Goal: Use online tool/utility: Utilize a website feature to perform a specific function

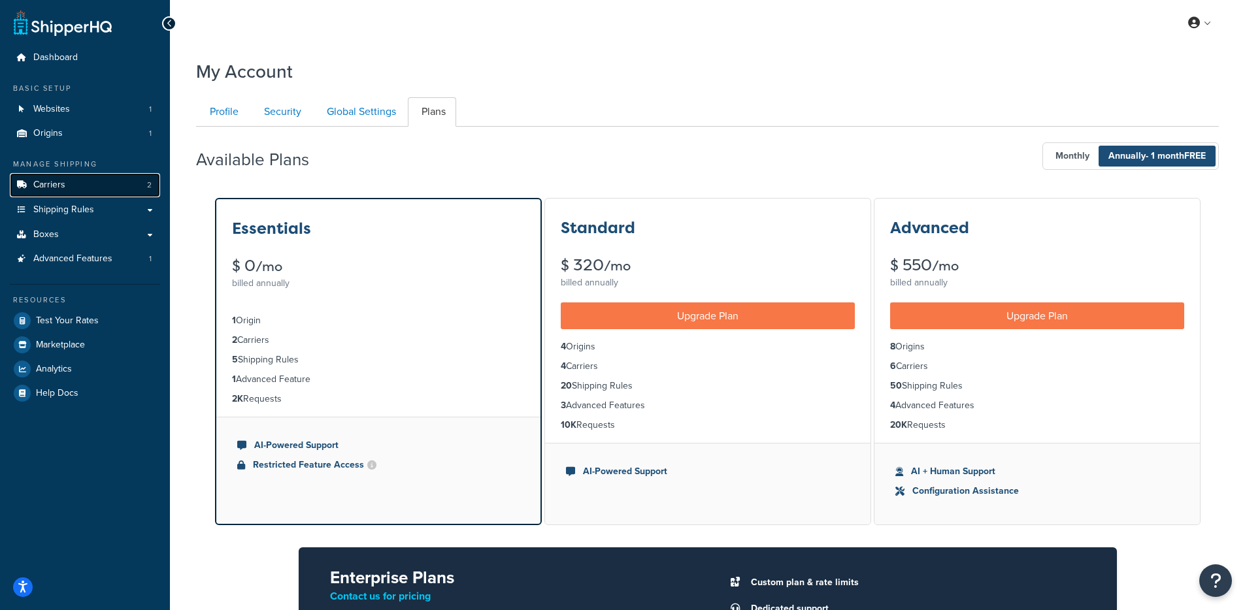
click at [75, 186] on link "Carriers 2" at bounding box center [85, 185] width 150 height 24
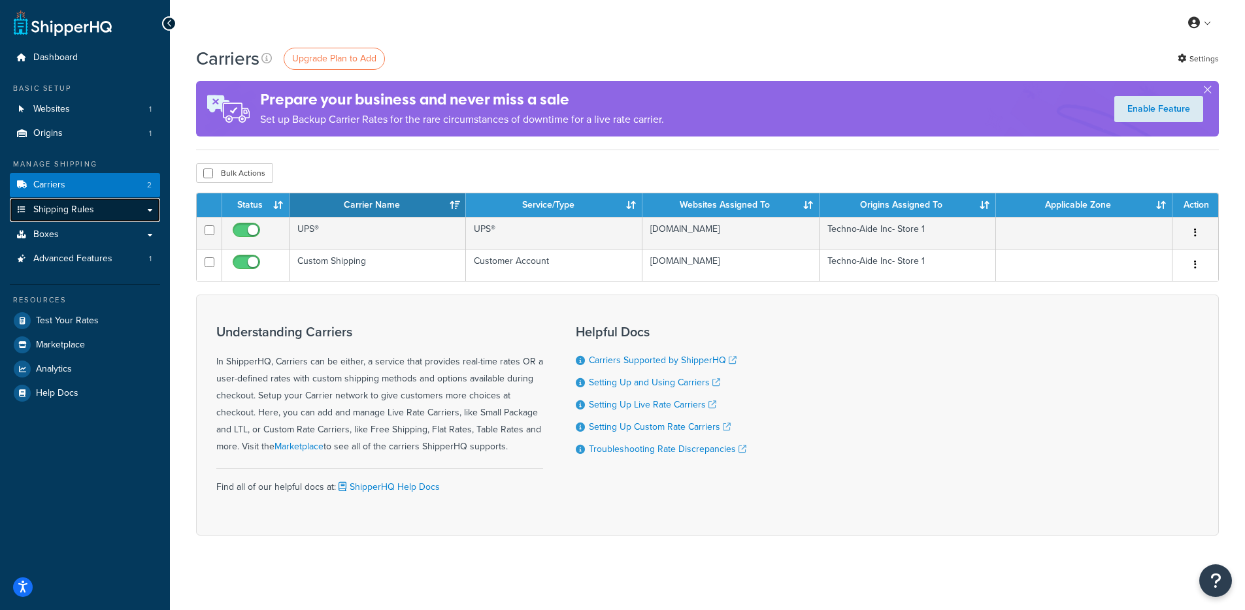
click at [80, 210] on span "Shipping Rules" at bounding box center [63, 210] width 61 height 11
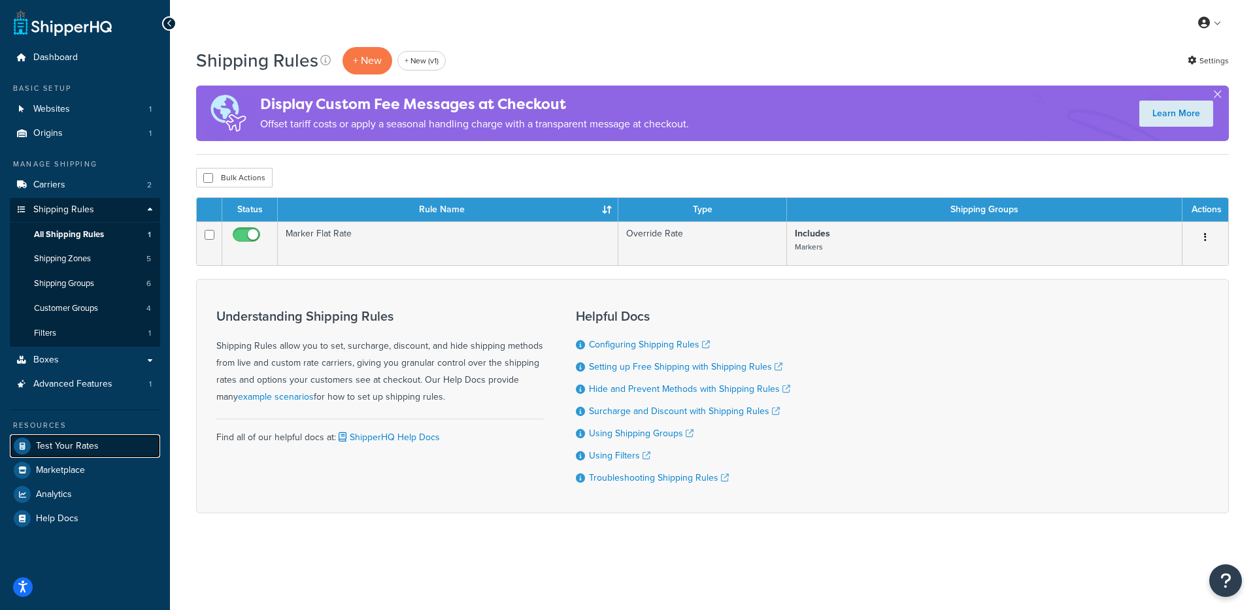
click at [40, 450] on span "Test Your Rates" at bounding box center [67, 446] width 63 height 11
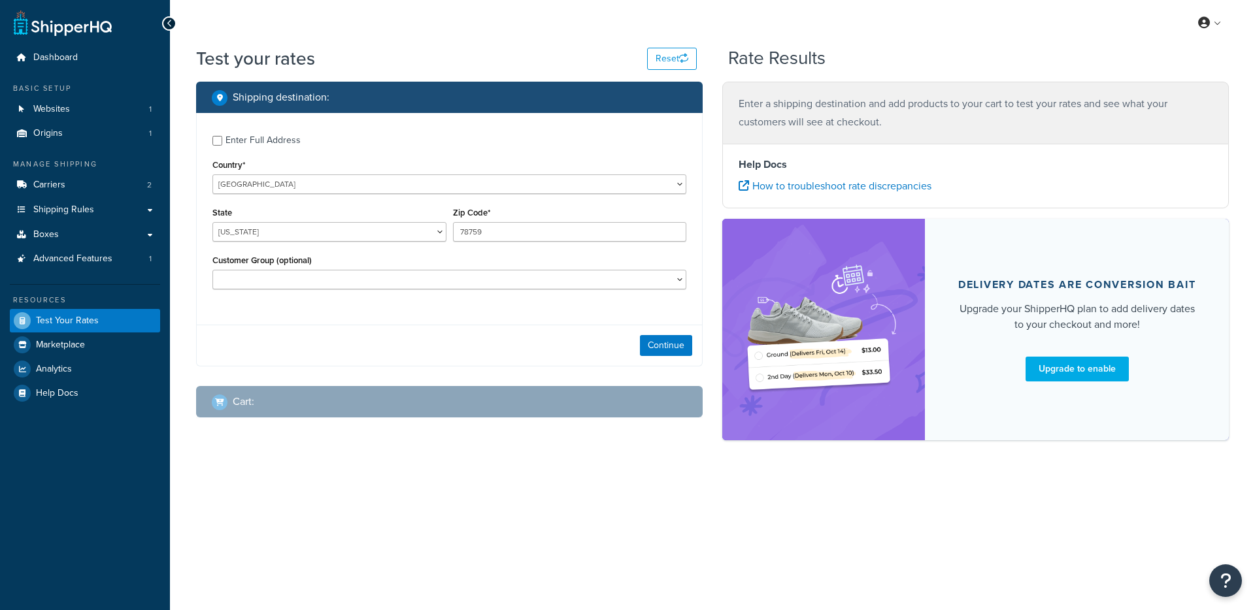
select select "[GEOGRAPHIC_DATA]"
checkbox input "true"
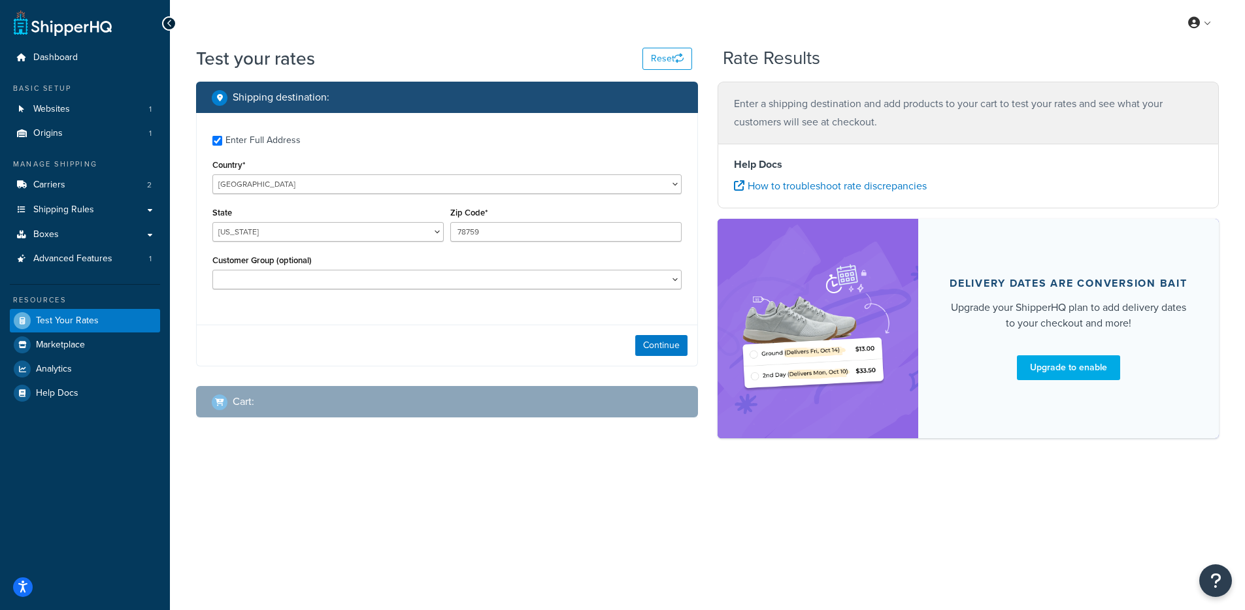
type input "83618"
select select "ID"
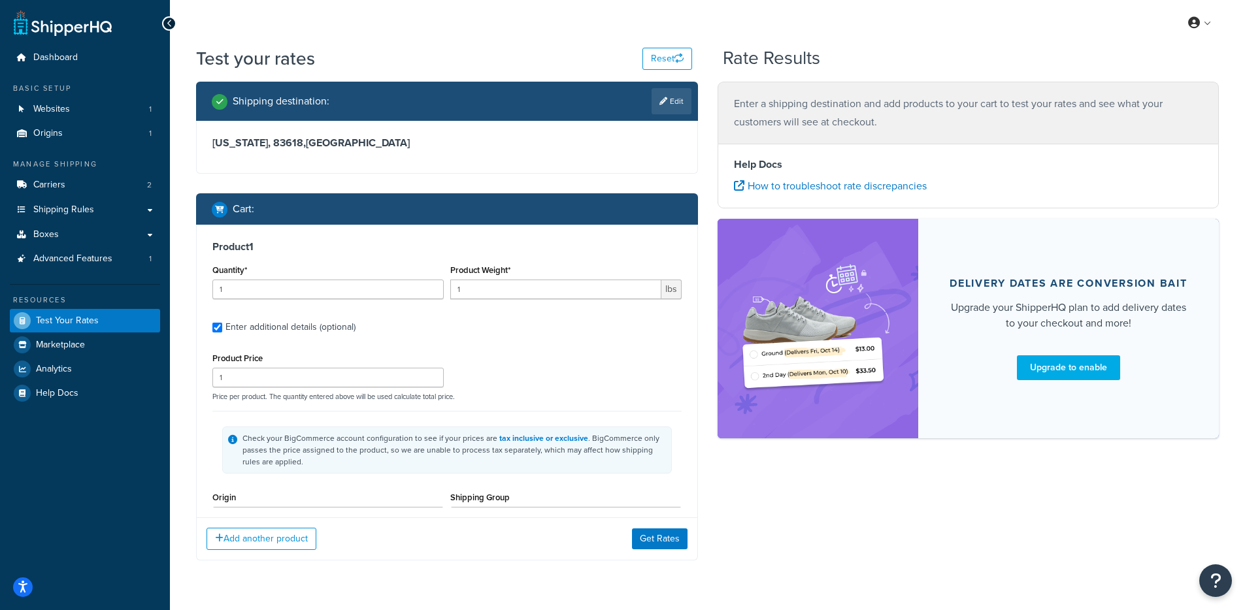
type input "5"
type input "300"
type input "14"
type input "5"
type input "6"
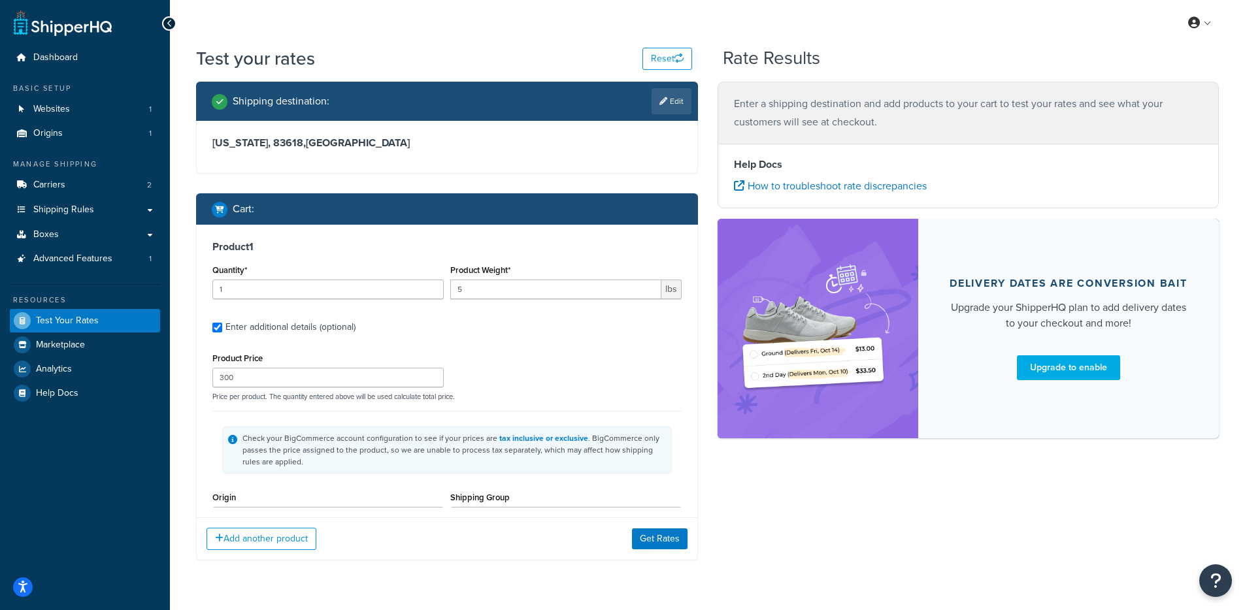
select select "89207"
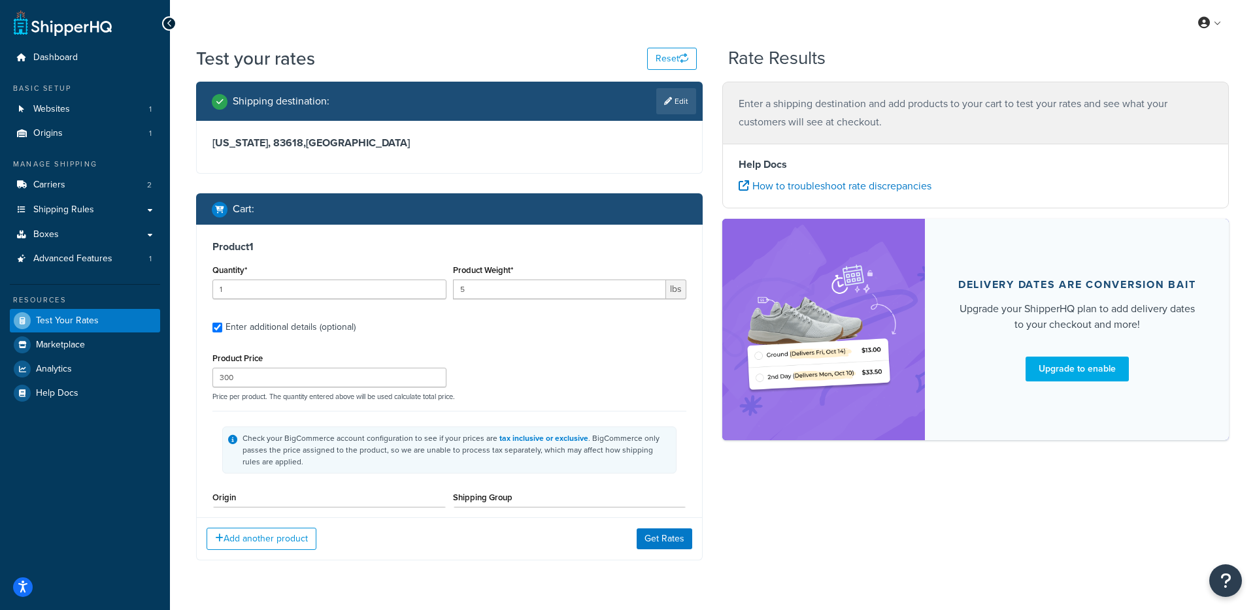
scroll to position [124, 0]
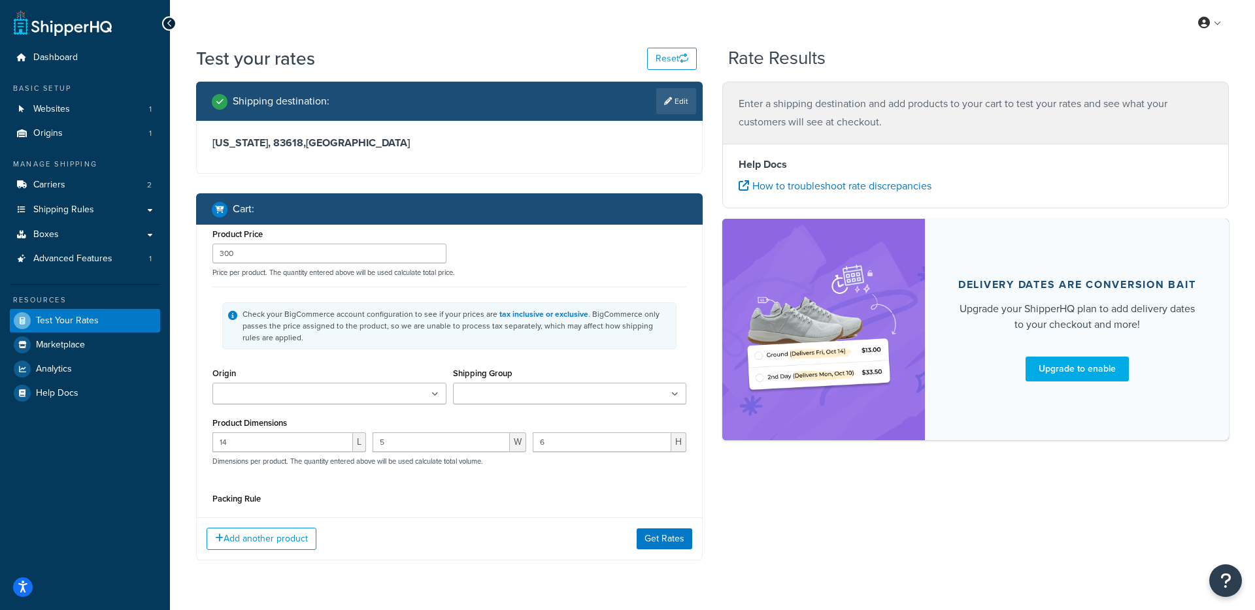
type input "3"
type input "357"
type input "26"
type input "14"
type input "11"
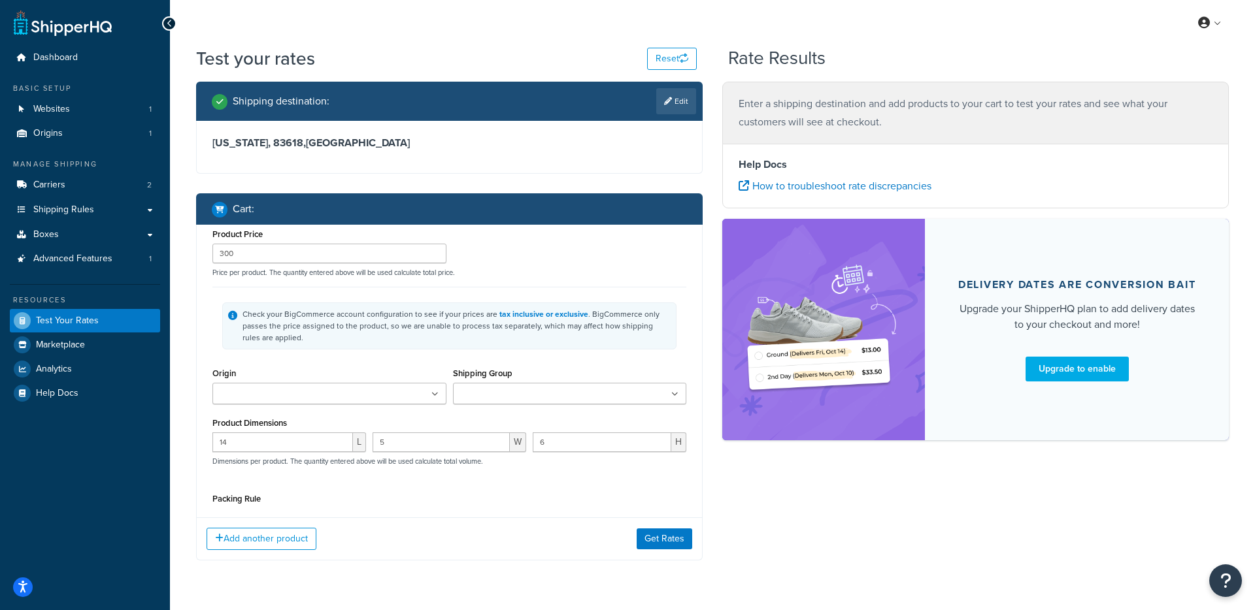
select select "89207"
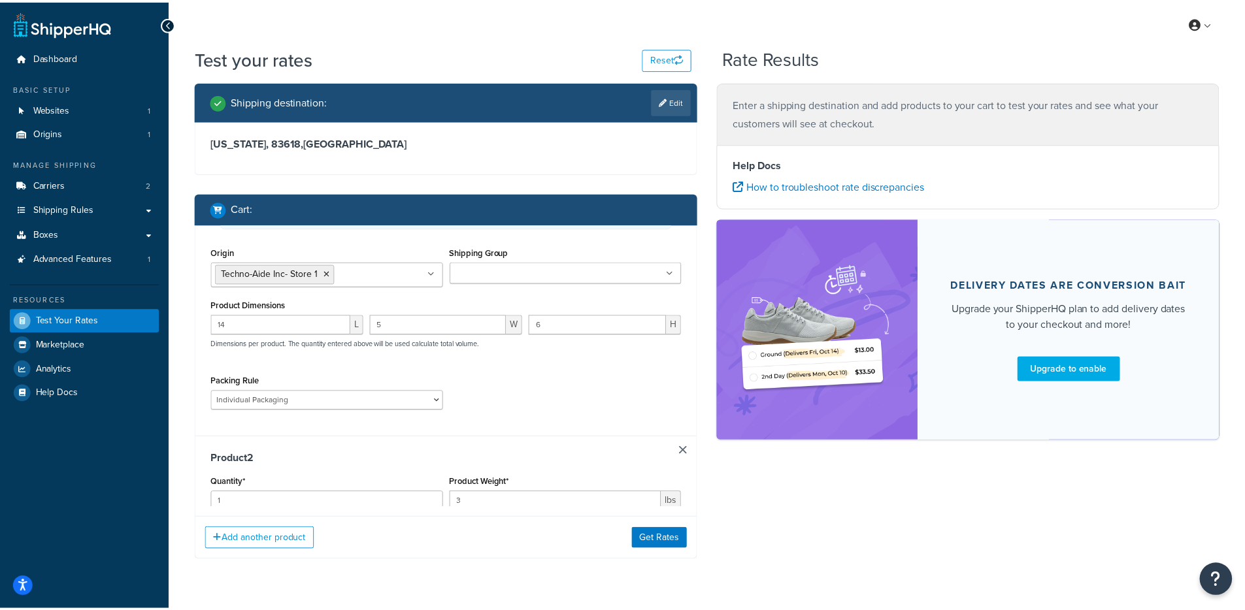
scroll to position [0, 0]
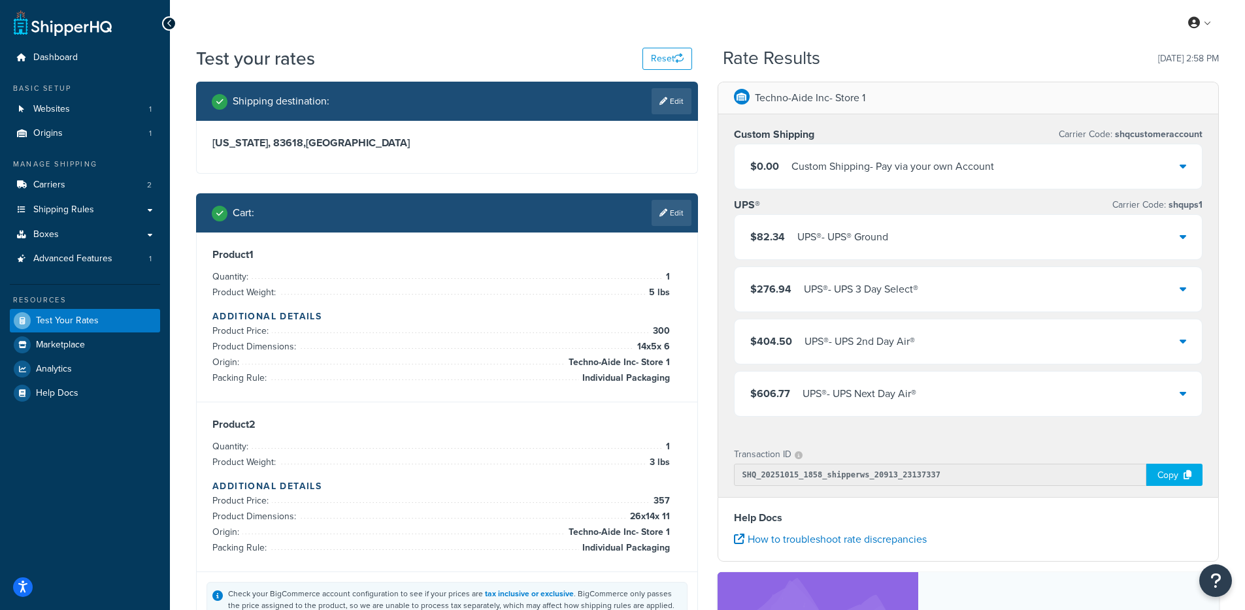
drag, startPoint x: 606, startPoint y: 358, endPoint x: 672, endPoint y: 372, distance: 67.5
click at [672, 372] on div "Product 1 Quantity: 1 Product Weight: 5 lbs Additional Details Product Price: 3…" at bounding box center [446, 317] width 469 height 138
drag, startPoint x: 672, startPoint y: 372, endPoint x: 660, endPoint y: 347, distance: 28.3
click at [660, 347] on div "Product 1 Quantity: 1 Product Weight: 5 lbs Additional Details Product Price: 3…" at bounding box center [446, 317] width 469 height 138
click at [659, 346] on span "14 x 5 x 6" at bounding box center [652, 347] width 36 height 16
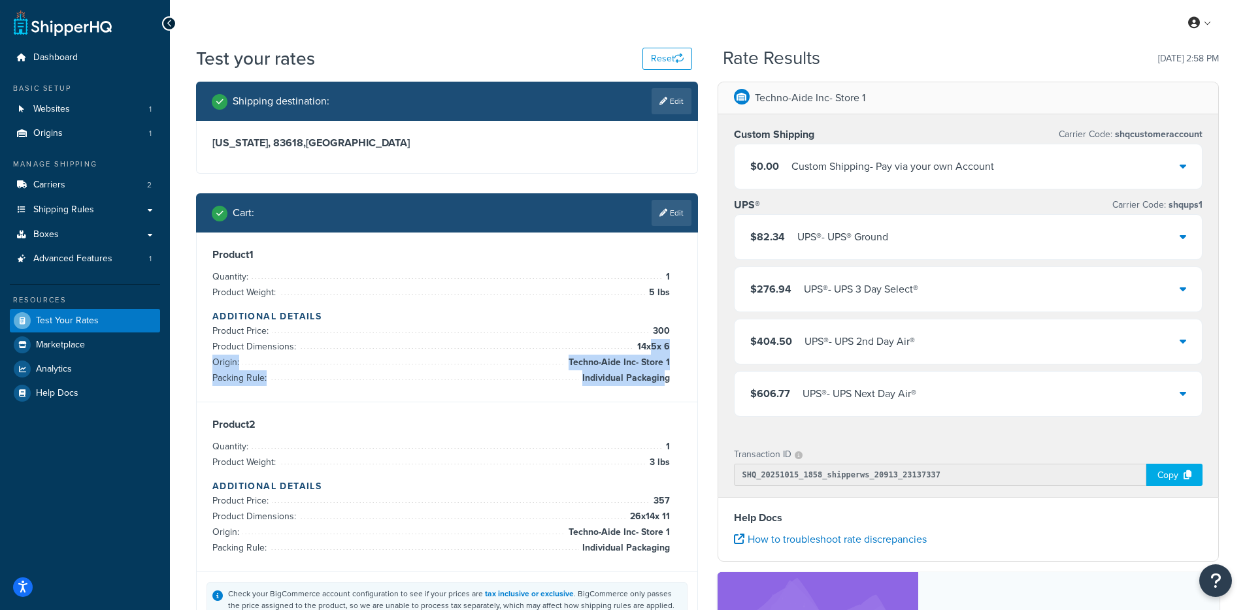
drag, startPoint x: 642, startPoint y: 350, endPoint x: 665, endPoint y: 372, distance: 32.8
click at [665, 372] on ul "Product Price: 300 Product Dimensions: 14 x 5 x 6 Origin: Techno-Aide Inc- Stor…" at bounding box center [440, 354] width 457 height 63
click at [685, 356] on div "Product 1 Quantity: 1 Product Weight: 5 lbs Additional Details Product Price: 3…" at bounding box center [447, 318] width 501 height 170
click at [871, 239] on div "UPS® - UPS® Ground" at bounding box center [842, 237] width 91 height 18
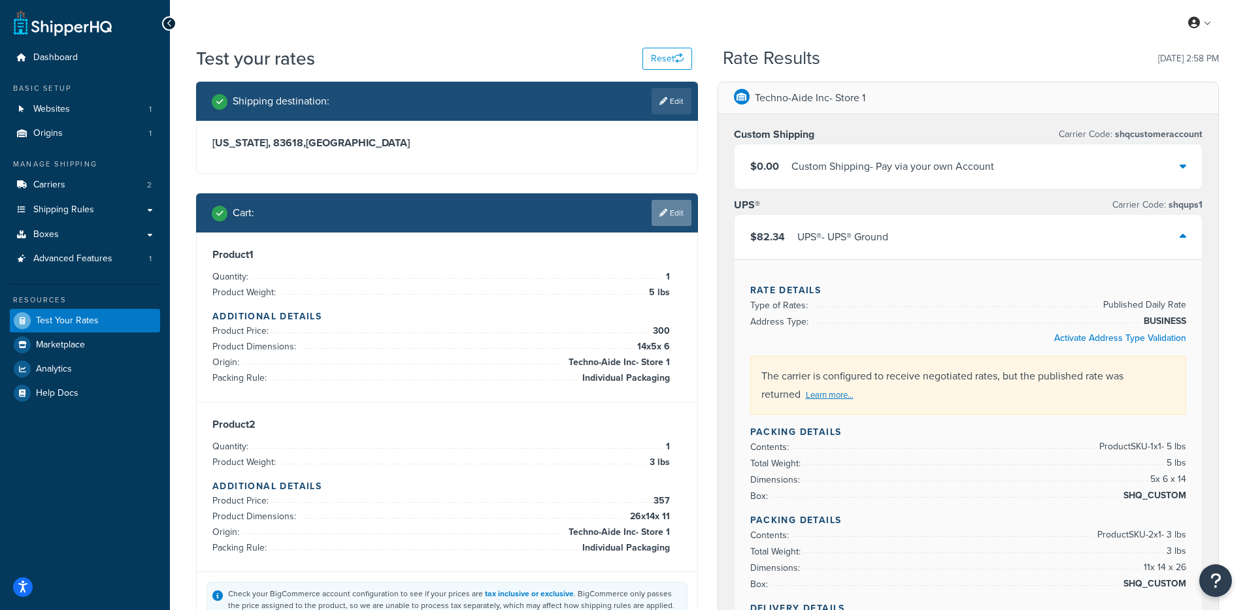
click at [663, 217] on icon at bounding box center [663, 213] width 8 height 8
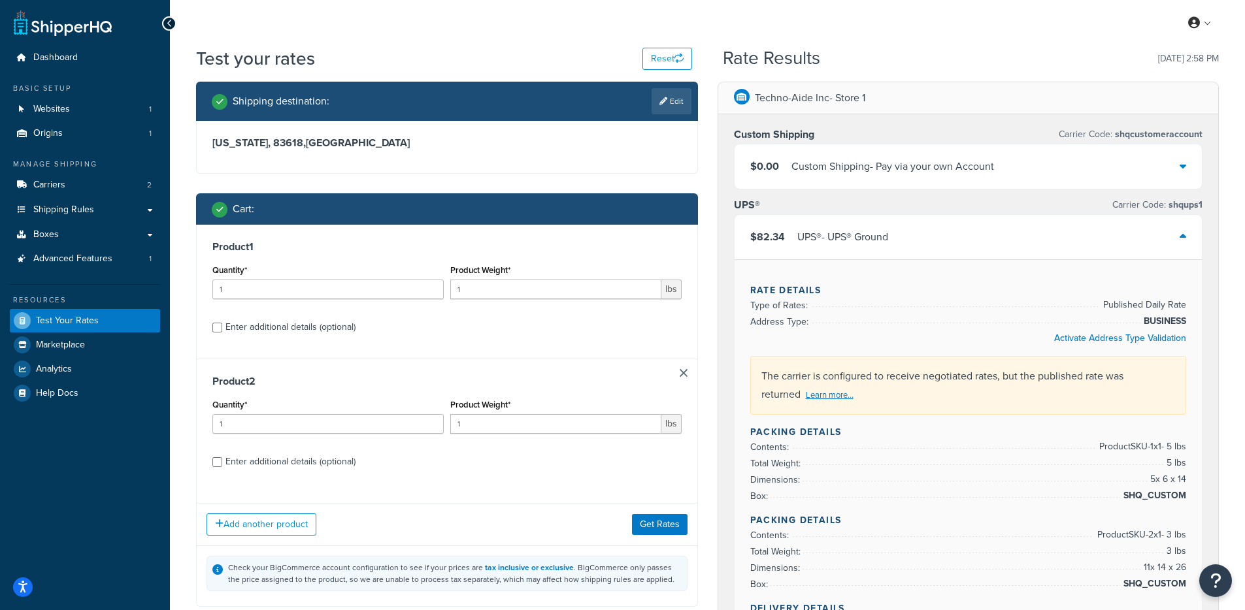
click at [341, 333] on div "Enter additional details (optional)" at bounding box center [290, 327] width 130 height 18
click at [222, 333] on input "Enter additional details (optional)" at bounding box center [217, 328] width 10 height 10
checkbox input "true"
select select "89207"
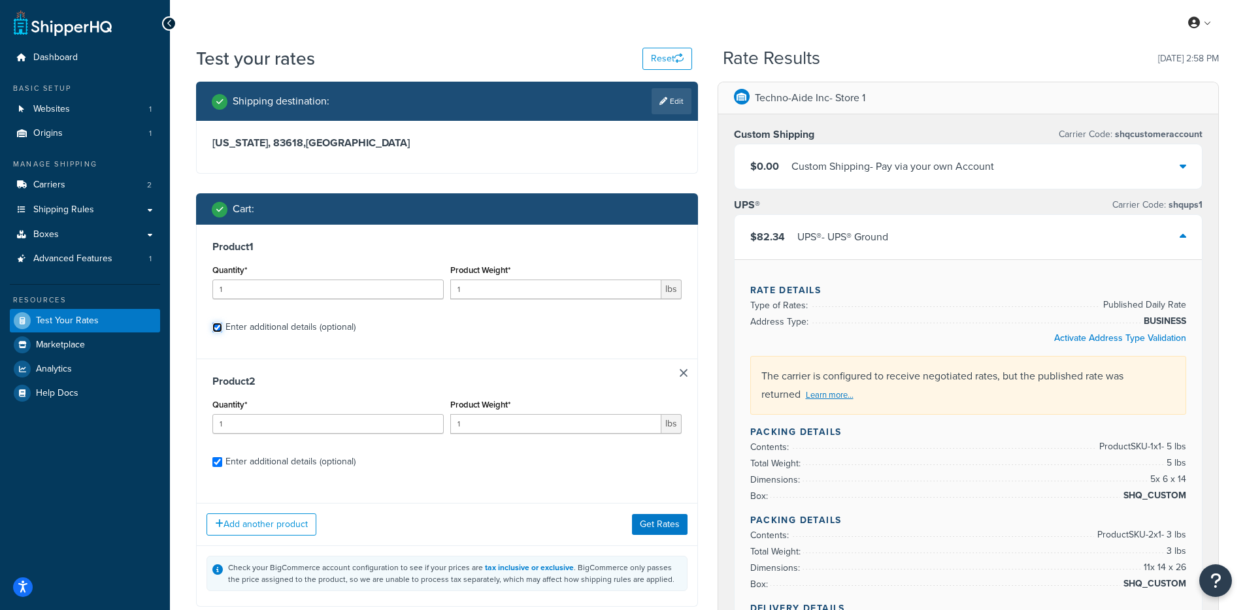
select select "89207"
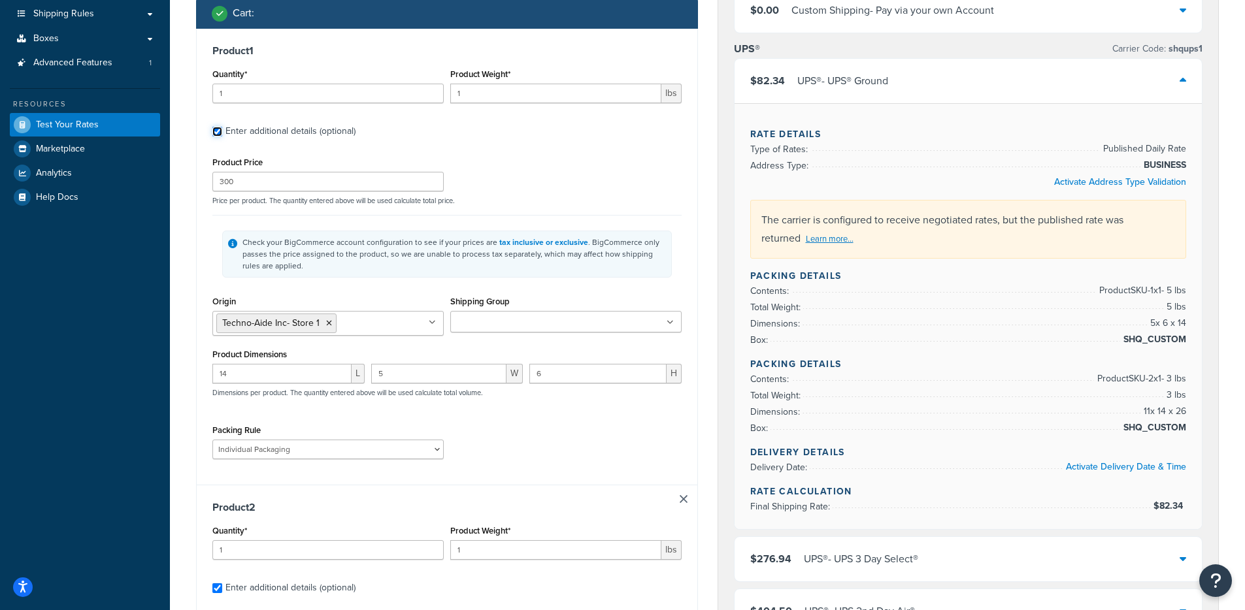
scroll to position [212, 0]
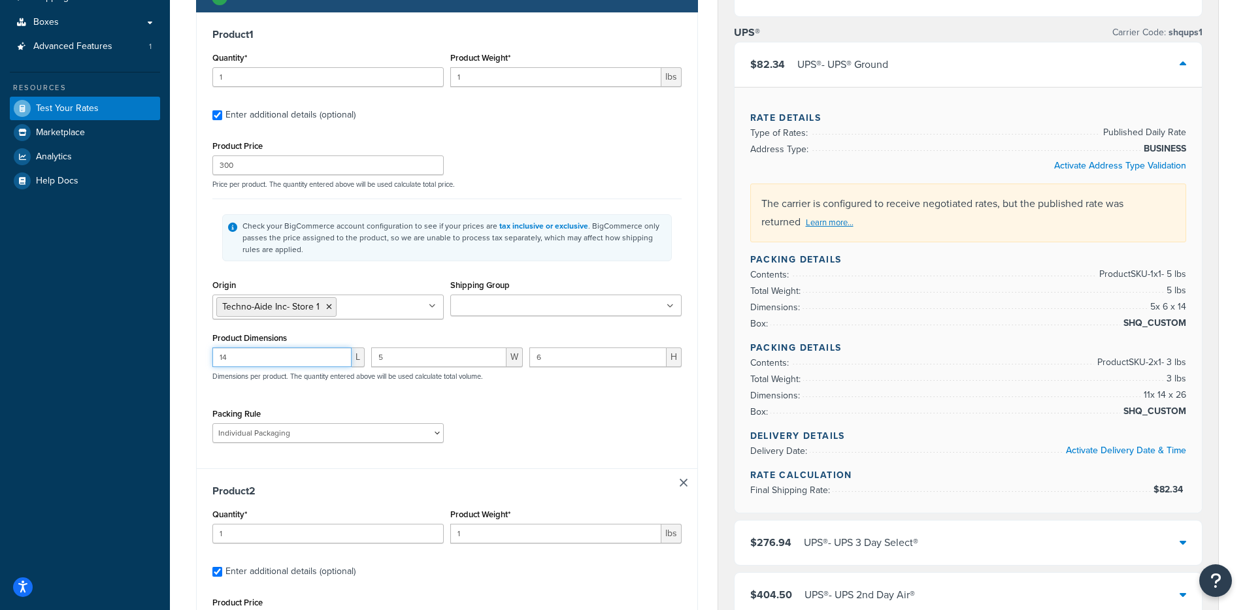
drag, startPoint x: 292, startPoint y: 357, endPoint x: 183, endPoint y: 353, distance: 109.2
click at [183, 353] on div "Test your rates Reset Rate Results [DATE] 2:58 PM Shipping destination : Edit […" at bounding box center [707, 462] width 1075 height 1258
drag, startPoint x: 395, startPoint y: 356, endPoint x: 359, endPoint y: 354, distance: 36.6
click at [359, 354] on div "L 5 W 6 H Dimensions per product. The quantity entered above will be used calcu…" at bounding box center [447, 372] width 476 height 48
drag, startPoint x: 565, startPoint y: 363, endPoint x: 512, endPoint y: 357, distance: 53.2
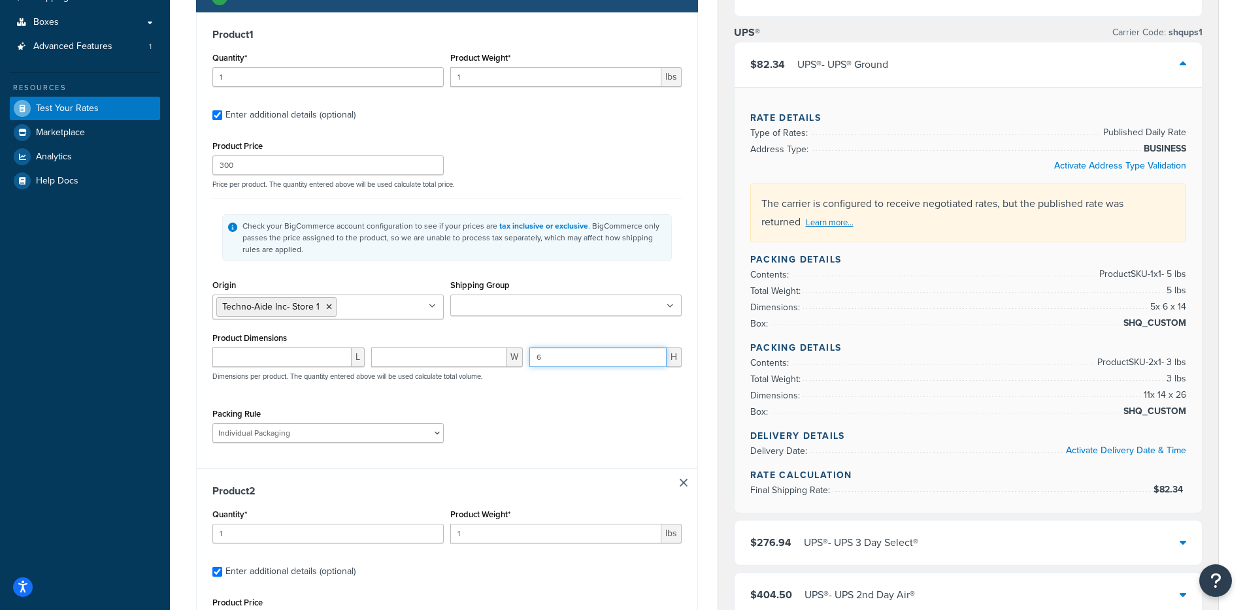
click at [512, 359] on div "[PERSON_NAME] 6 H Dimensions per product. The quantity entered above will be us…" at bounding box center [447, 372] width 476 height 48
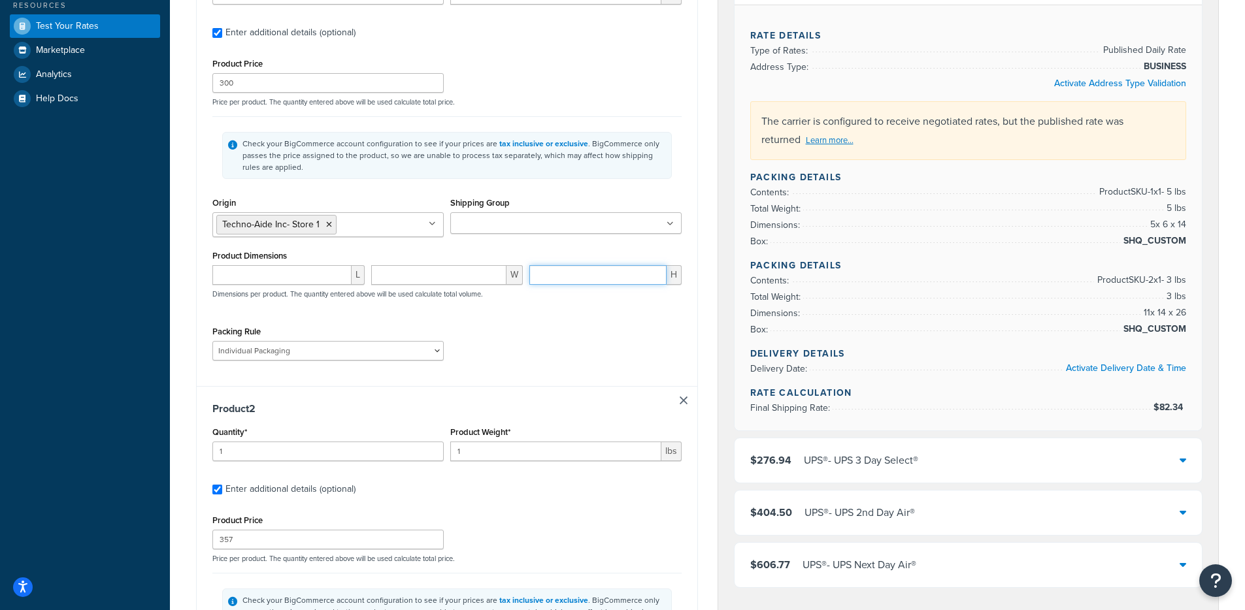
scroll to position [570, 0]
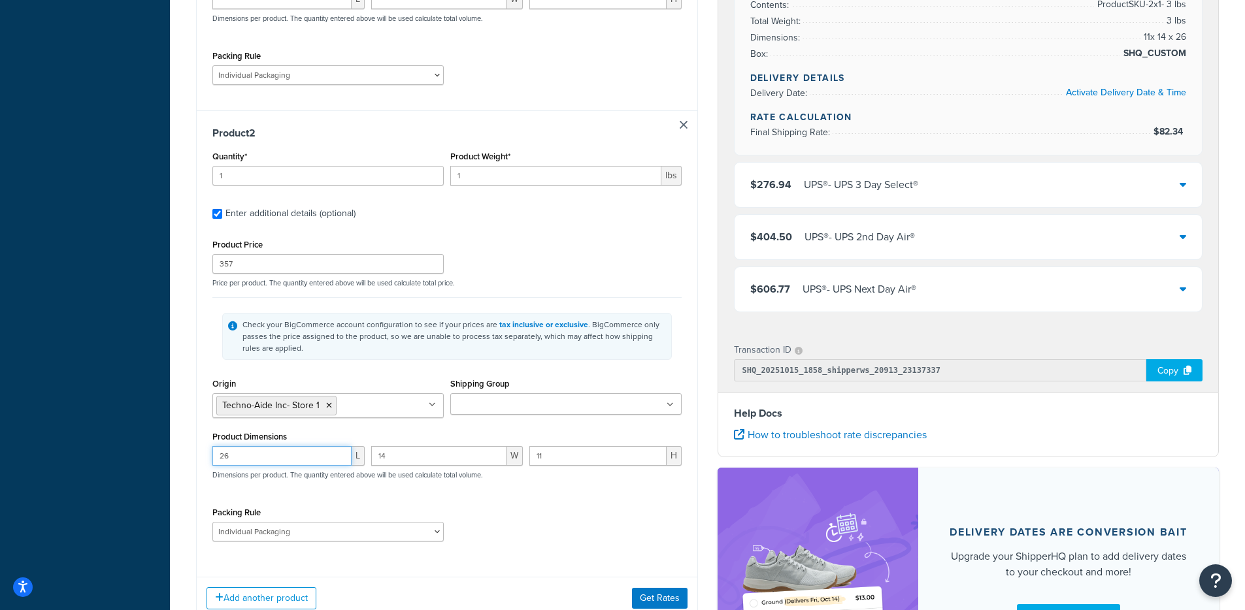
drag, startPoint x: 293, startPoint y: 459, endPoint x: 240, endPoint y: 463, distance: 53.0
click at [195, 457] on div "Shipping destination : Edit [US_STATE], 83618 , [GEOGRAPHIC_DATA] Cart : Produc…" at bounding box center [446, 105] width 521 height 1189
drag, startPoint x: 434, startPoint y: 463, endPoint x: 340, endPoint y: 457, distance: 93.6
click at [335, 457] on div "L 14 W 11 H Dimensions per product. The quantity entered above will be used cal…" at bounding box center [447, 470] width 476 height 48
drag, startPoint x: 578, startPoint y: 459, endPoint x: 509, endPoint y: 455, distance: 68.7
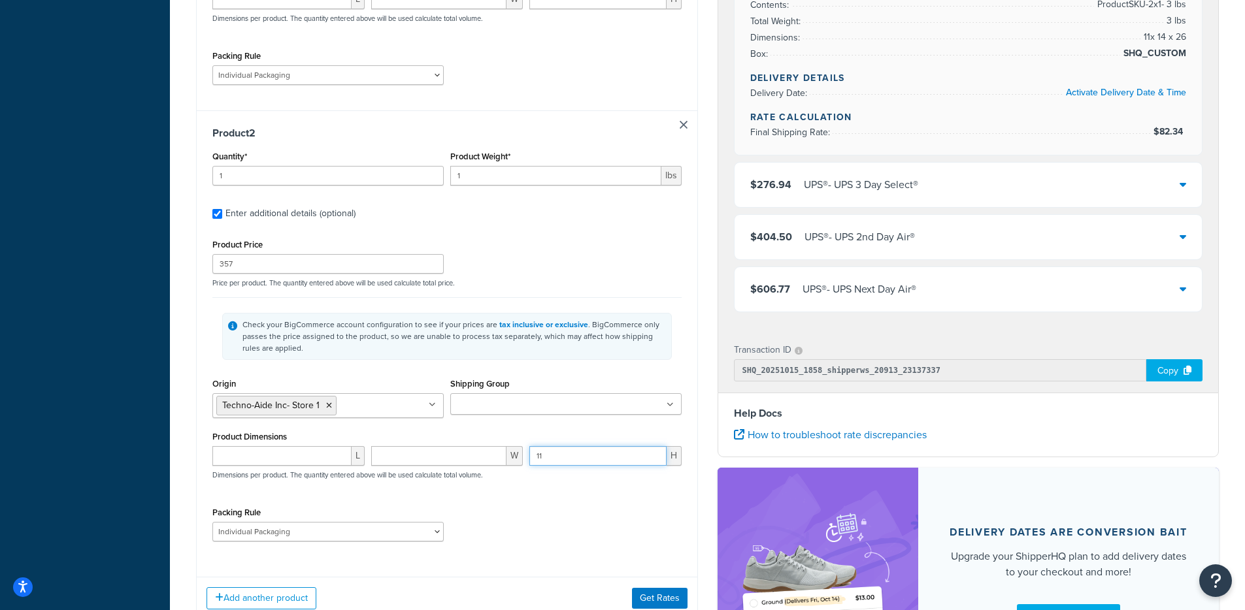
click at [509, 455] on div "[PERSON_NAME] 11 H Dimensions per product. The quantity entered above will be u…" at bounding box center [447, 470] width 476 height 48
click at [652, 599] on button "Get Rates" at bounding box center [660, 598] width 56 height 21
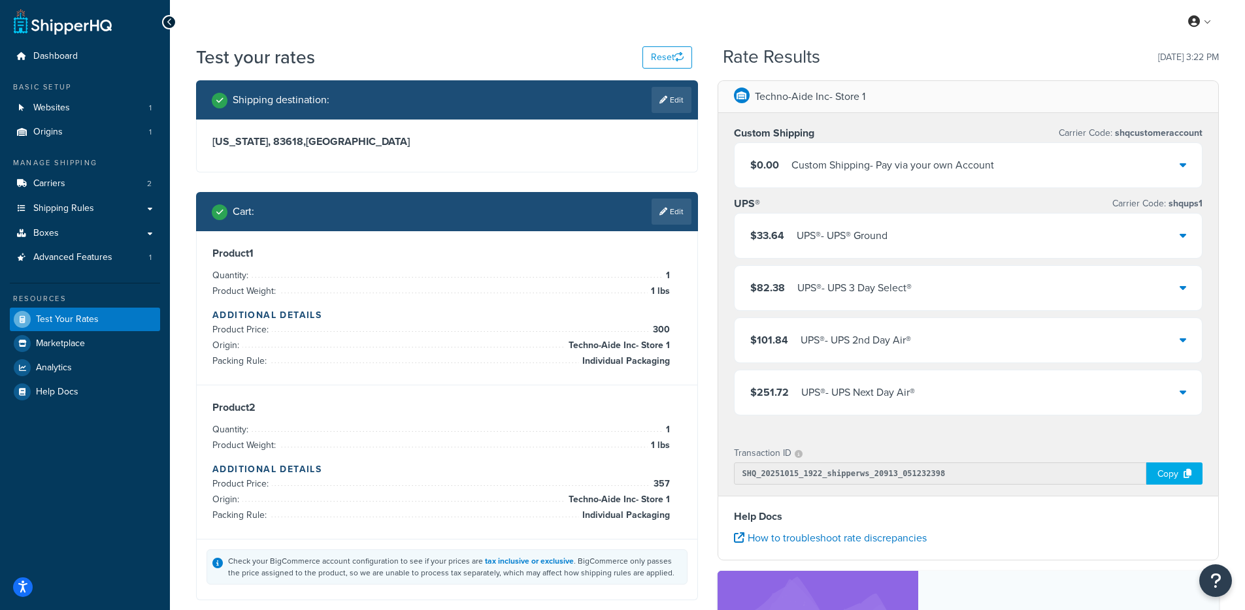
scroll to position [0, 0]
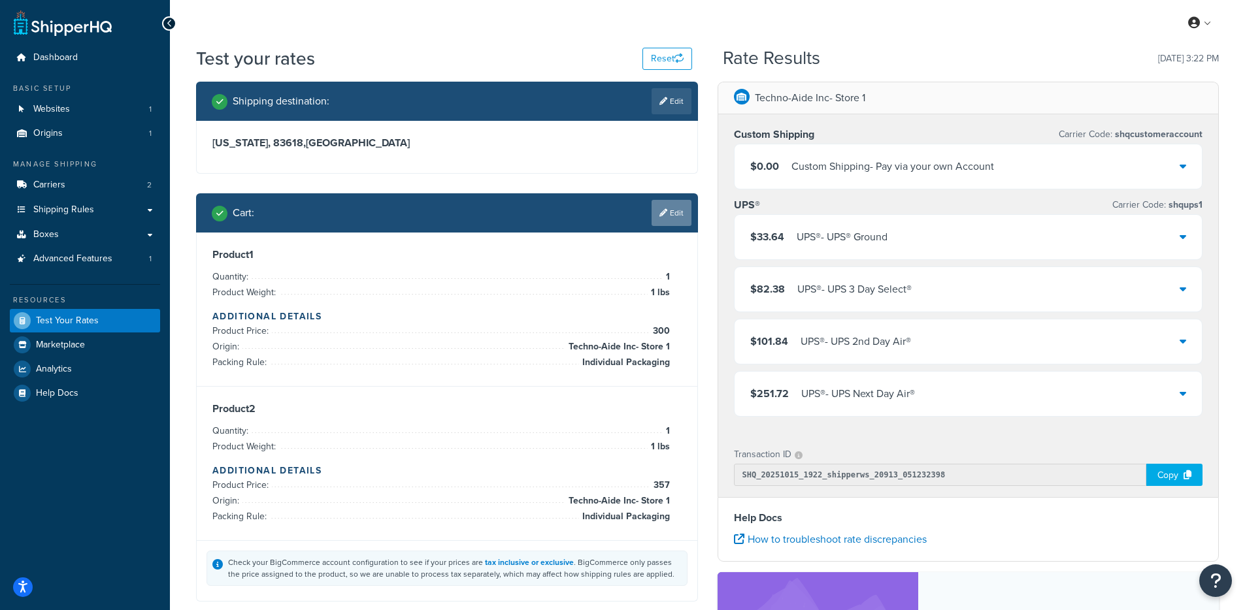
click at [655, 218] on link "Edit" at bounding box center [672, 213] width 40 height 26
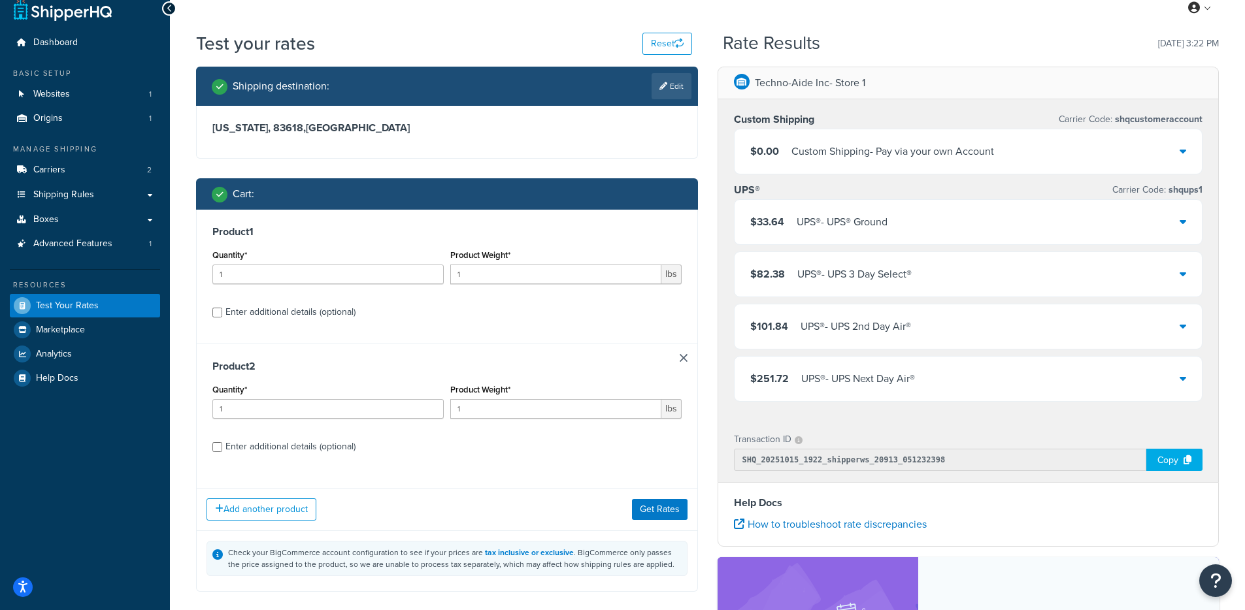
click at [356, 312] on label "Enter additional details (optional)" at bounding box center [453, 311] width 456 height 21
click at [222, 312] on input "Enter additional details (optional)" at bounding box center [217, 313] width 10 height 10
checkbox input "true"
select select "89207"
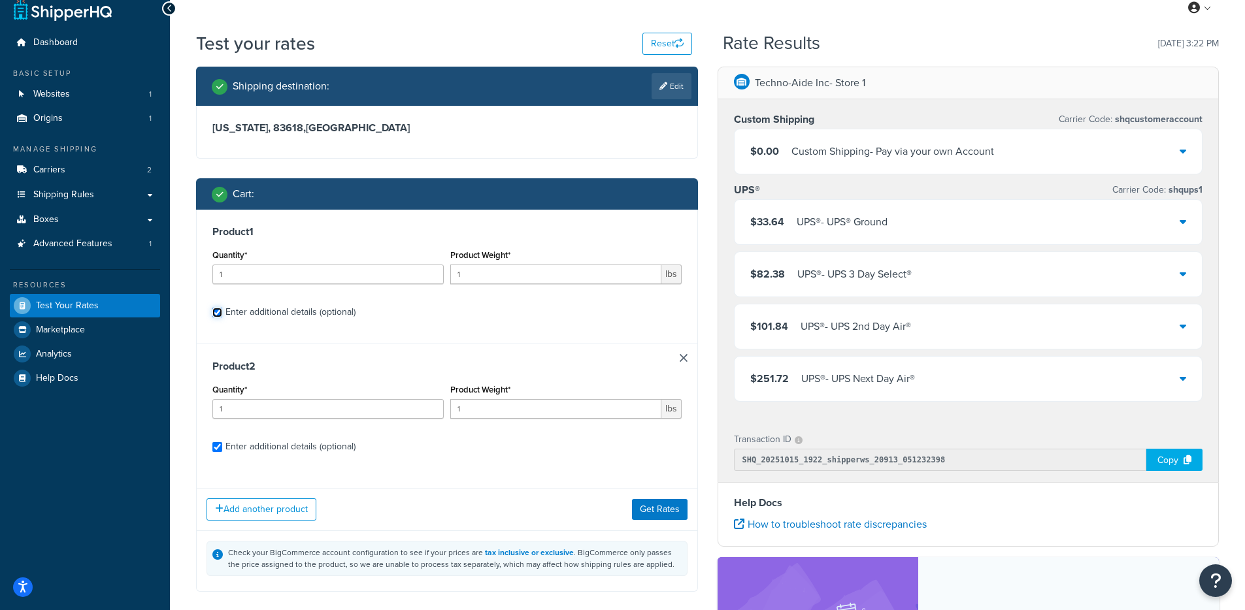
select select "89207"
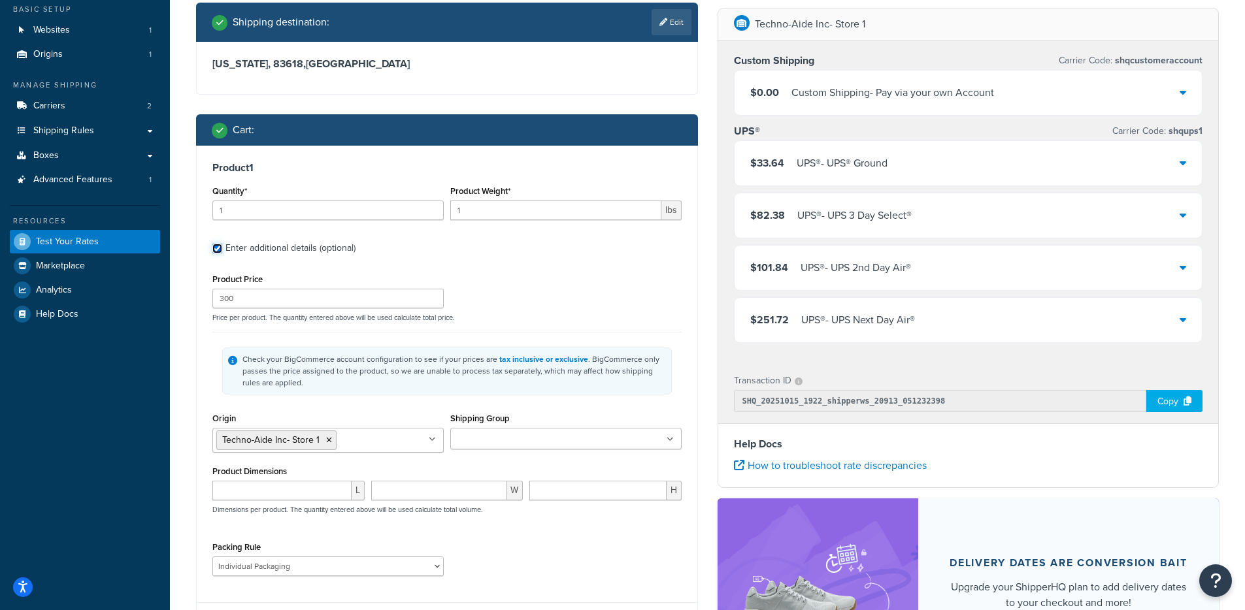
scroll to position [239, 0]
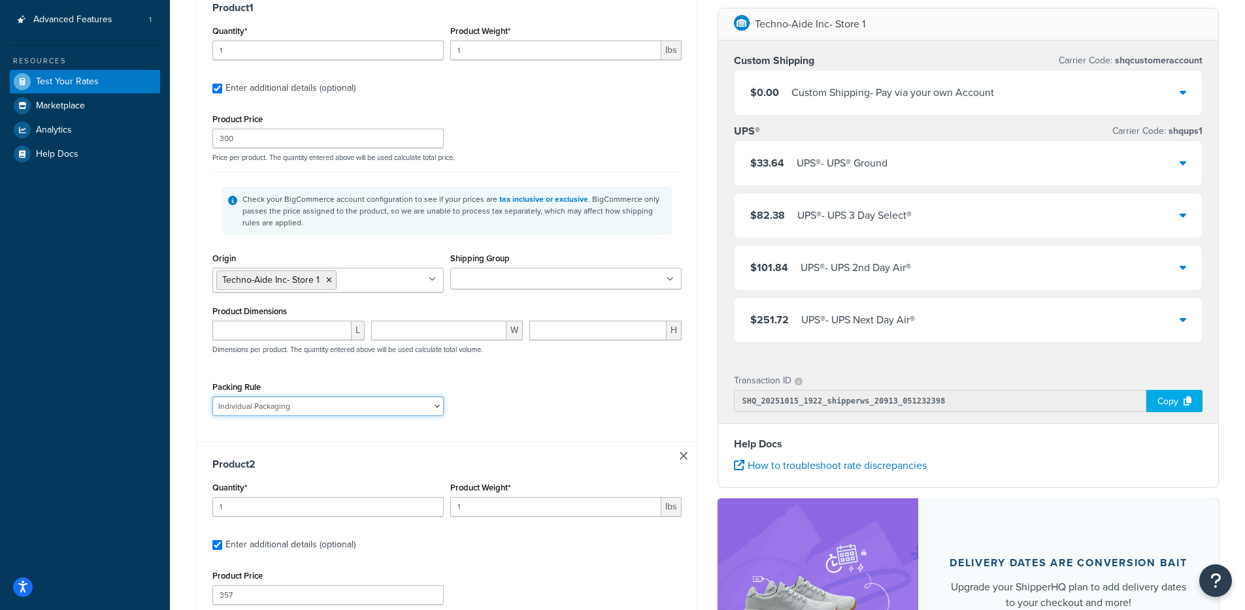
click at [312, 414] on select "Individual Packaging" at bounding box center [327, 407] width 231 height 20
select select
click at [212, 398] on select "Individual Packaging" at bounding box center [327, 407] width 231 height 20
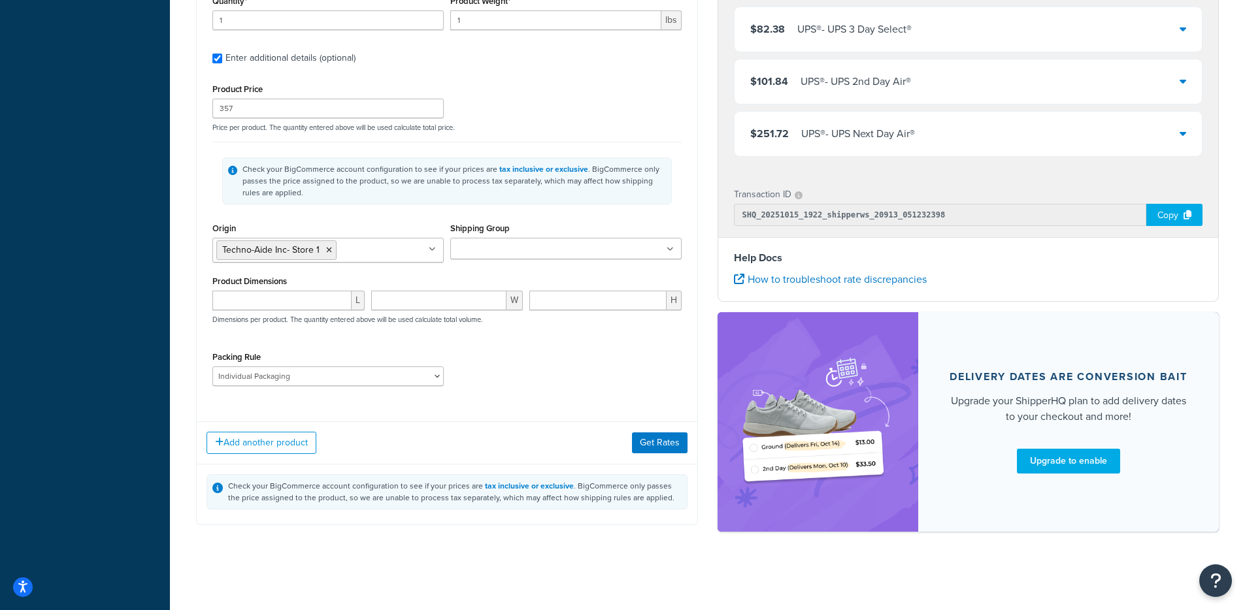
scroll to position [729, 0]
click at [316, 373] on select "Individual Packaging" at bounding box center [327, 377] width 231 height 20
select select
click at [212, 367] on select "Individual Packaging" at bounding box center [327, 377] width 231 height 20
click at [648, 438] on button "Get Rates" at bounding box center [660, 443] width 56 height 21
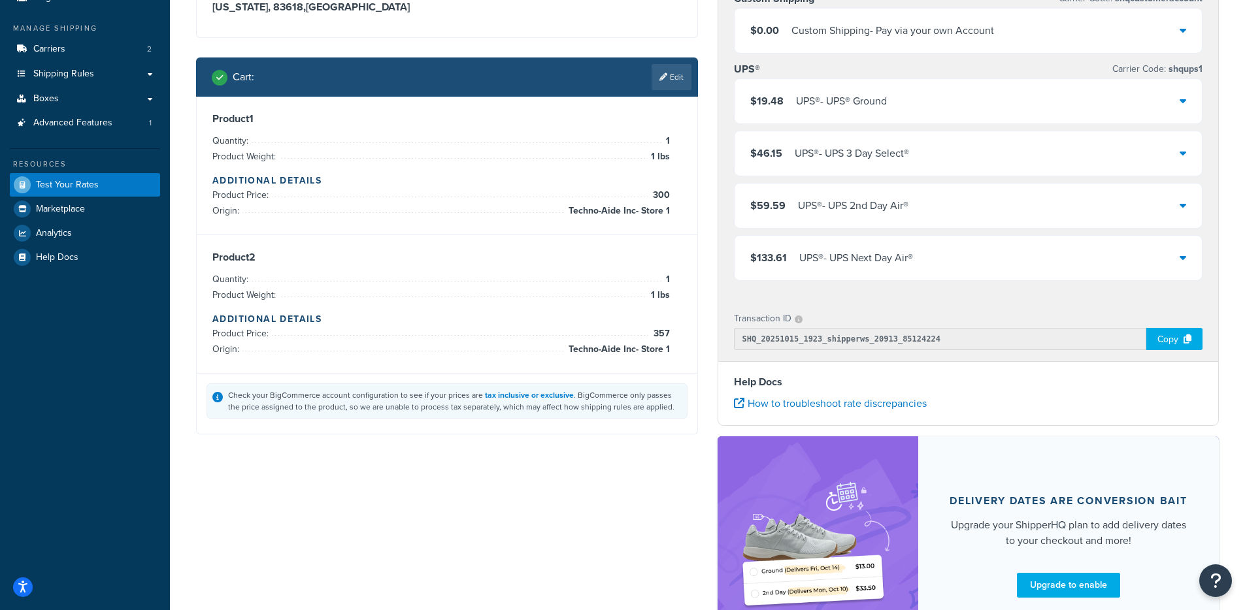
scroll to position [0, 0]
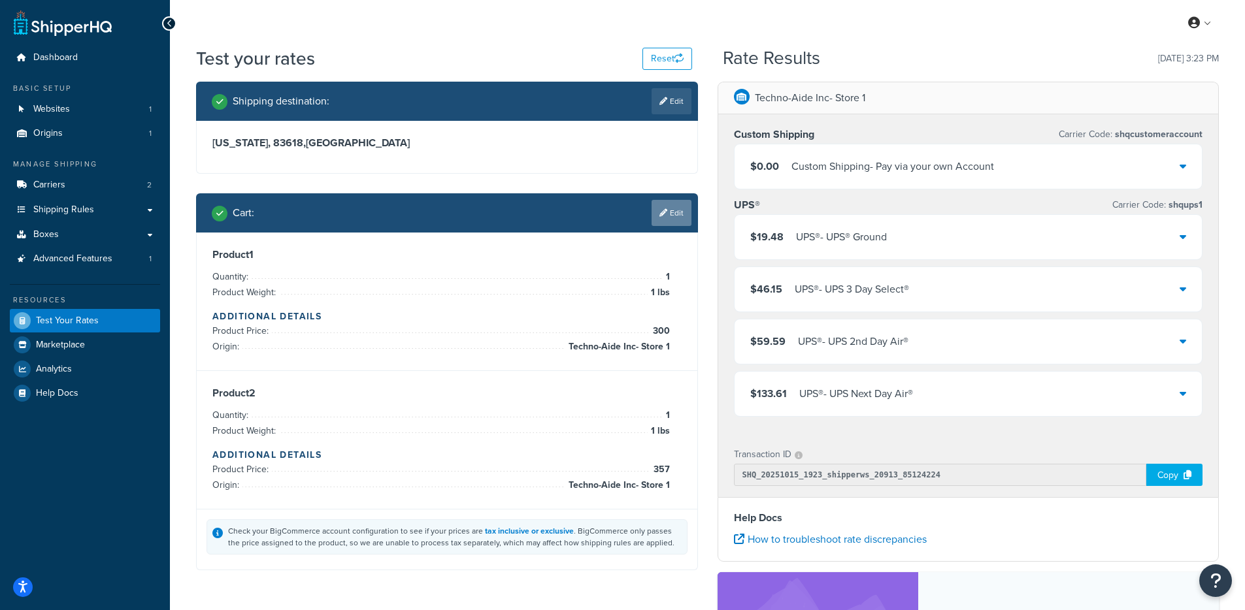
click at [674, 220] on link "Edit" at bounding box center [672, 213] width 40 height 26
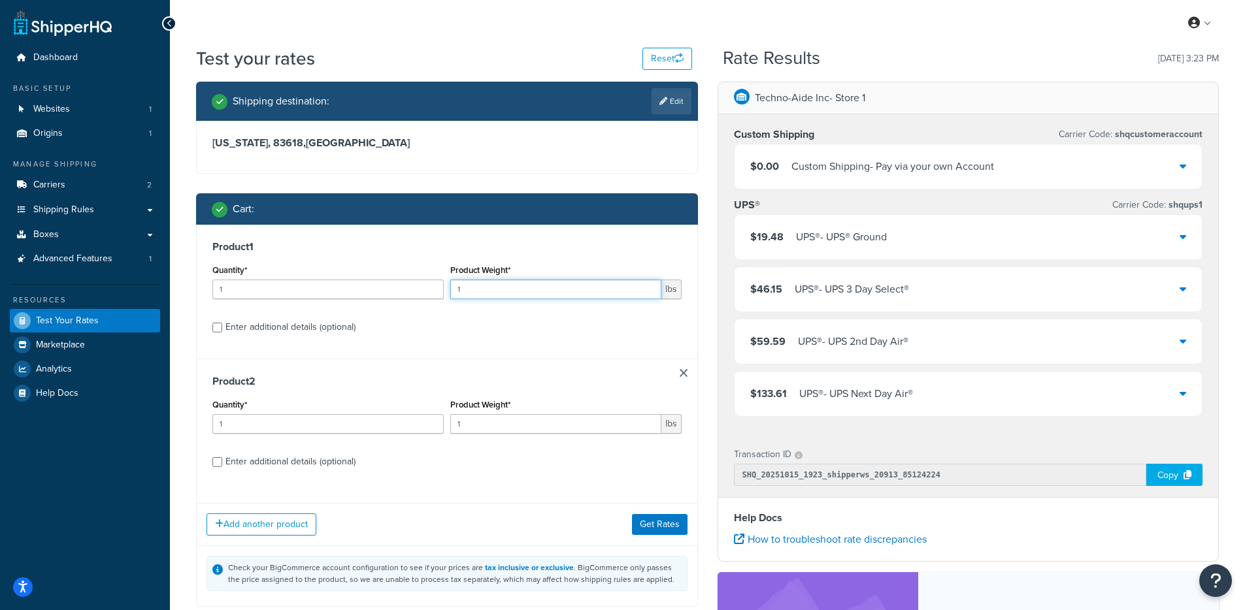
drag, startPoint x: 489, startPoint y: 295, endPoint x: 403, endPoint y: 291, distance: 86.4
click at [403, 291] on div "Quantity* 1 Product Weight* 1 lbs" at bounding box center [447, 285] width 476 height 48
type input "3"
drag, startPoint x: 482, startPoint y: 420, endPoint x: 454, endPoint y: 423, distance: 28.3
click at [454, 423] on input "1" at bounding box center [555, 424] width 211 height 20
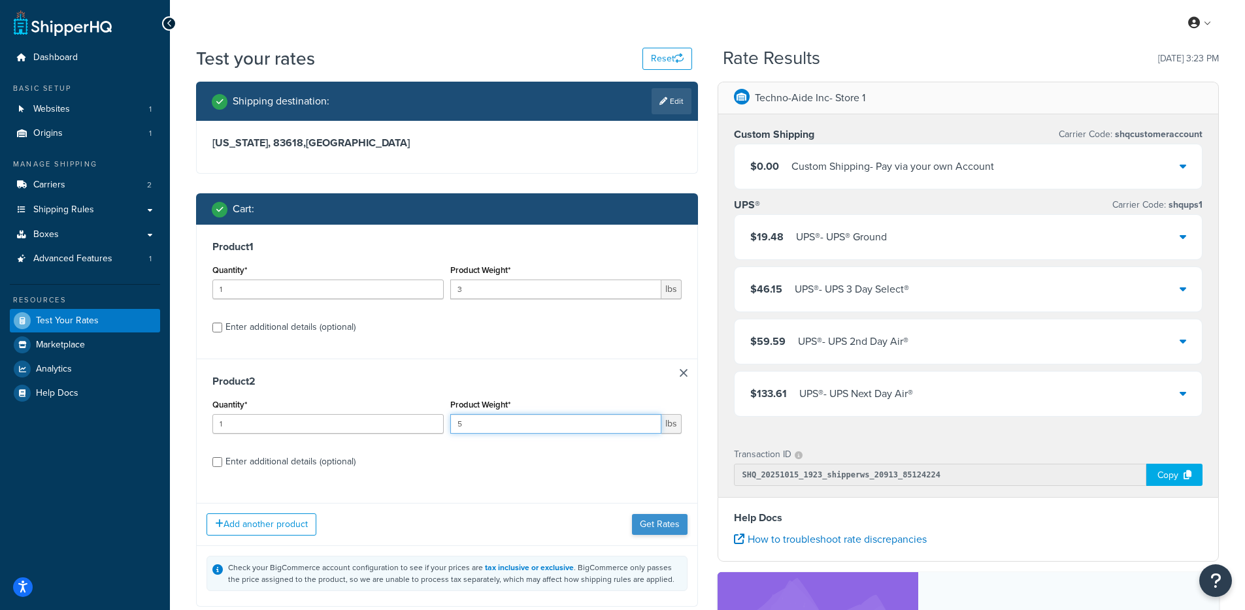
type input "5"
click at [663, 516] on button "Get Rates" at bounding box center [660, 524] width 56 height 21
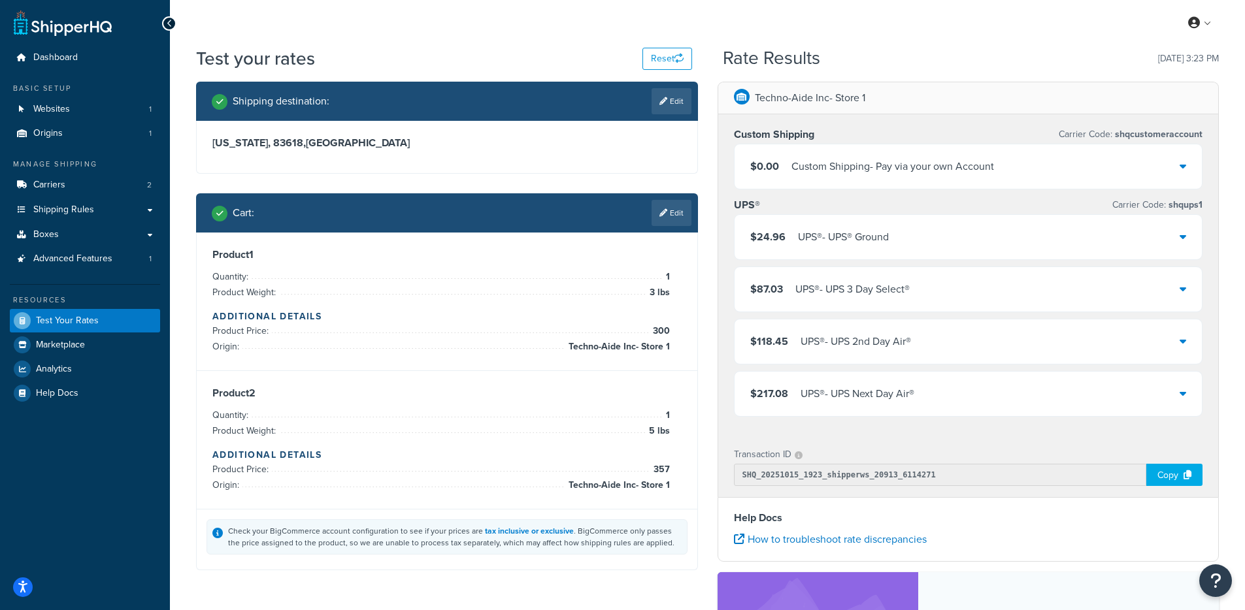
click at [924, 239] on div "$24.96 UPS® - UPS® Ground" at bounding box center [968, 237] width 468 height 44
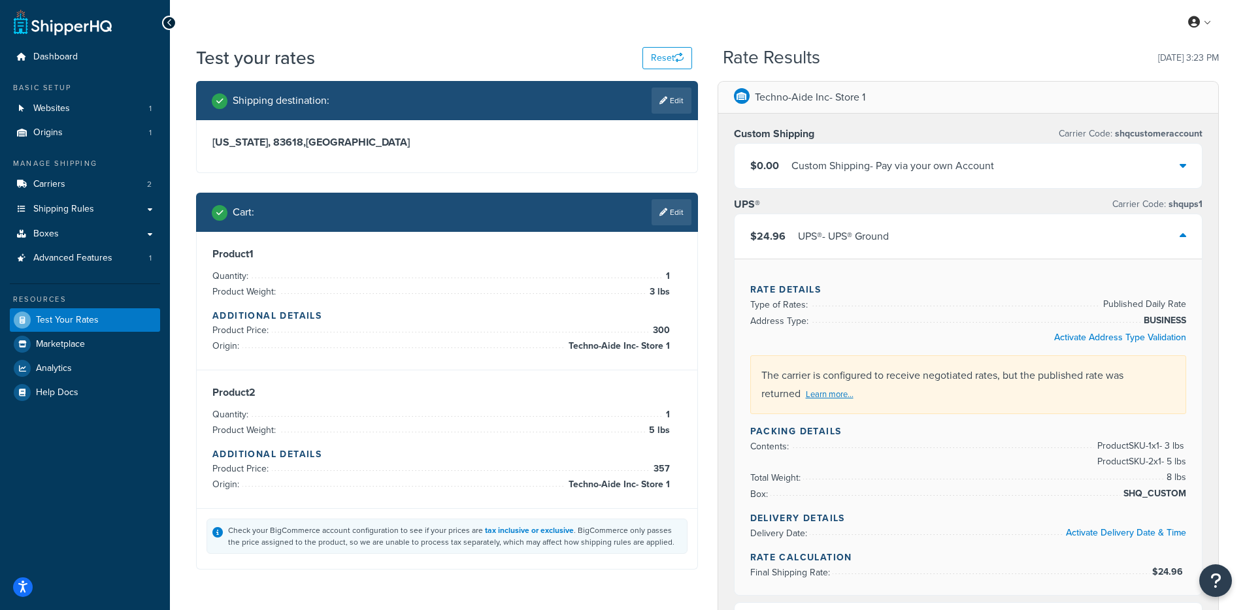
scroll to position [3, 0]
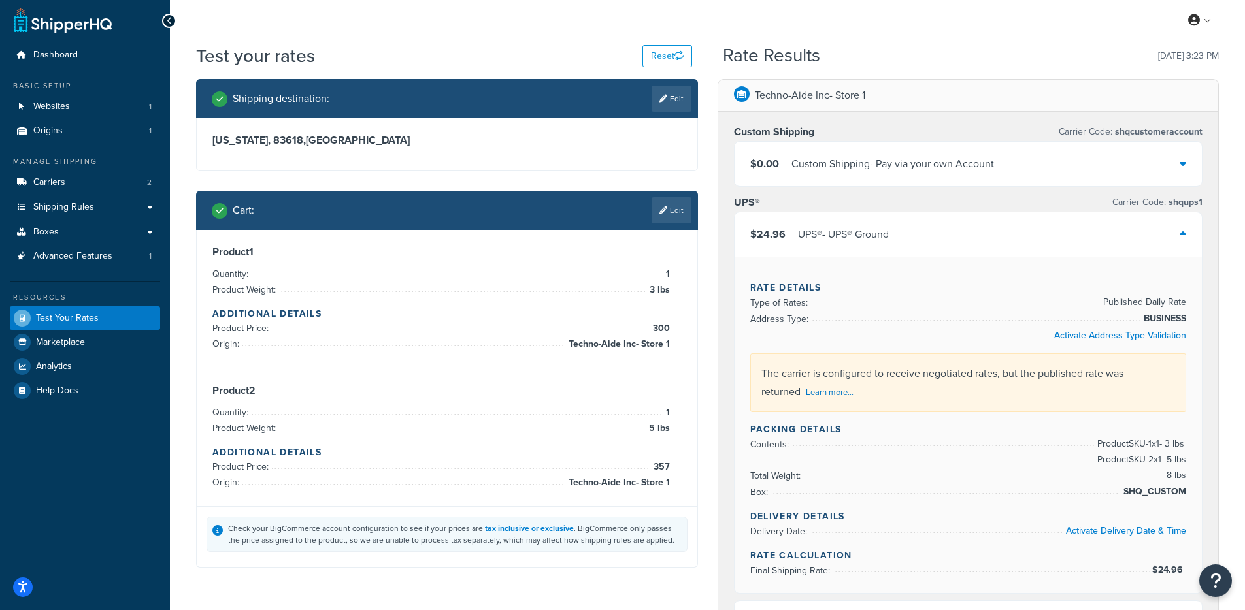
click at [881, 236] on div "UPS® - UPS® Ground" at bounding box center [843, 234] width 91 height 18
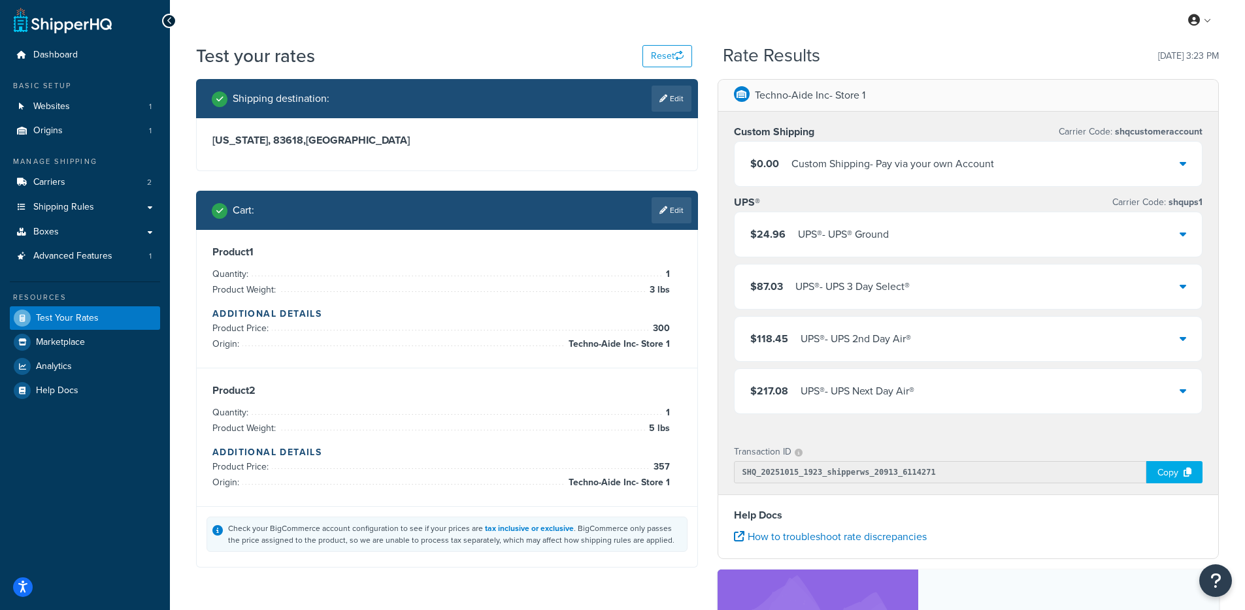
click at [855, 239] on div "UPS® - UPS® Ground" at bounding box center [843, 234] width 91 height 18
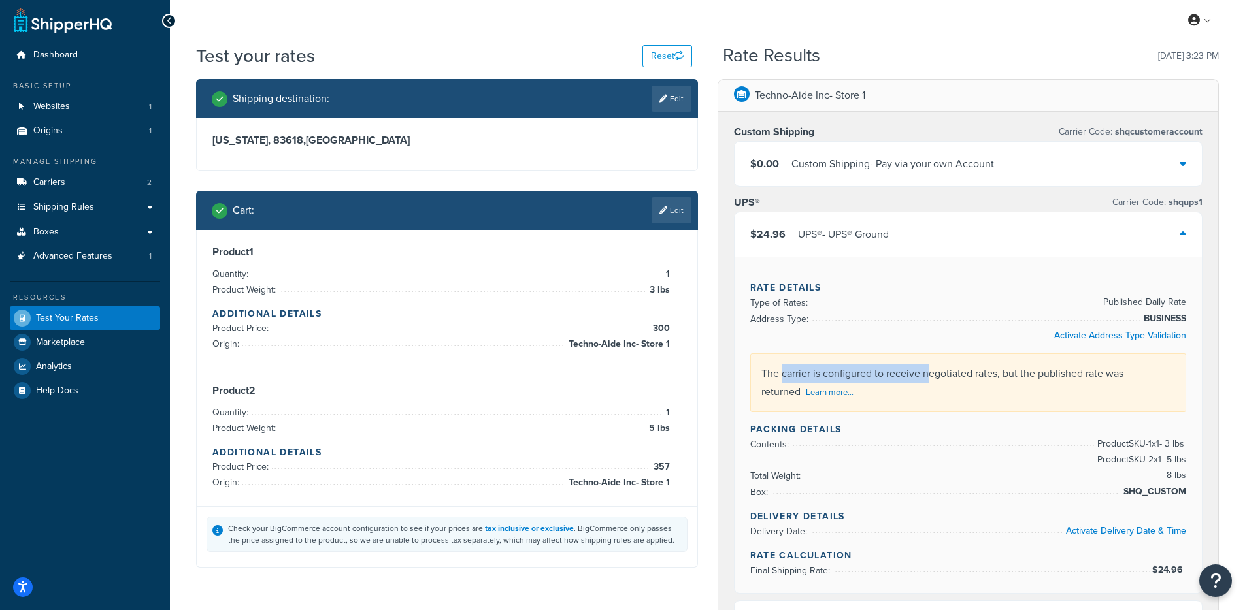
drag, startPoint x: 782, startPoint y: 372, endPoint x: 931, endPoint y: 383, distance: 149.4
click at [931, 383] on div "The carrier is configured to receive negotiated rates, but the published rate w…" at bounding box center [968, 383] width 437 height 59
click at [936, 382] on div "The carrier is configured to receive negotiated rates, but the published rate w…" at bounding box center [968, 383] width 437 height 59
click at [866, 220] on div "$24.96 UPS® - UPS® Ground" at bounding box center [968, 234] width 468 height 44
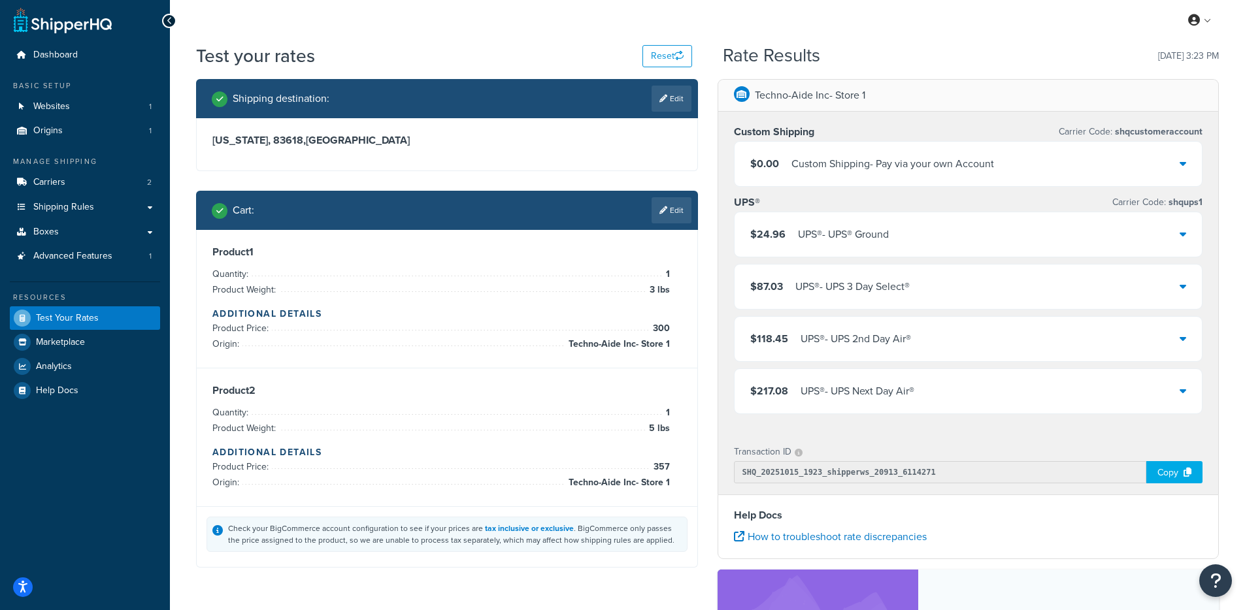
click at [808, 229] on div "UPS® - UPS® Ground" at bounding box center [843, 234] width 91 height 18
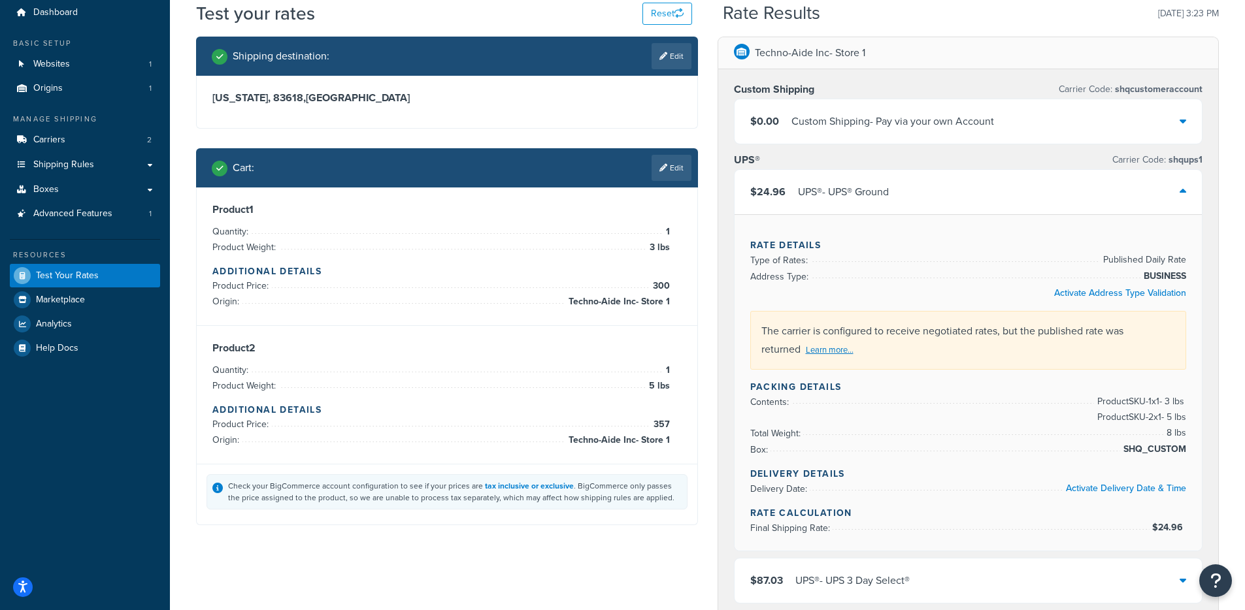
scroll to position [42, 0]
